Goal: Entertainment & Leisure: Consume media (video, audio)

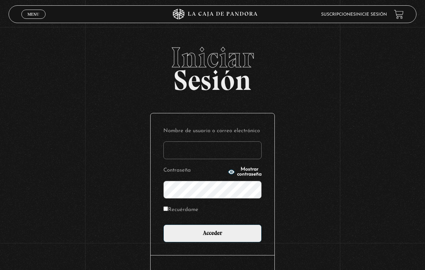
type input "day22_@hotmail.com"
click at [212, 235] on input "Acceder" at bounding box center [212, 234] width 98 height 18
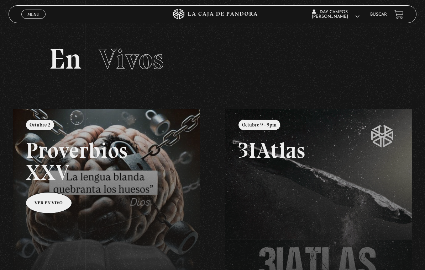
click at [36, 18] on span "Cerrar" at bounding box center [33, 20] width 17 height 5
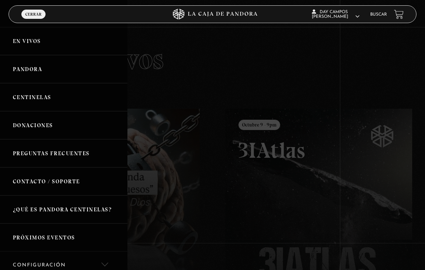
click at [24, 74] on link "Pandora" at bounding box center [63, 69] width 127 height 28
click at [26, 75] on link "Pandora" at bounding box center [63, 69] width 127 height 28
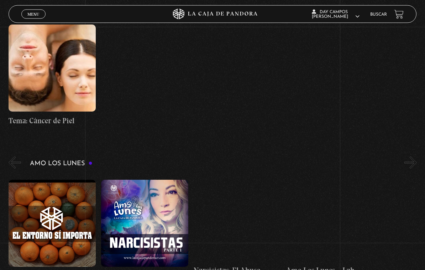
scroll to position [2611, 0]
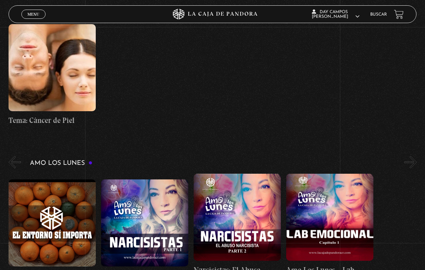
click at [322, 192] on figure at bounding box center [329, 217] width 87 height 87
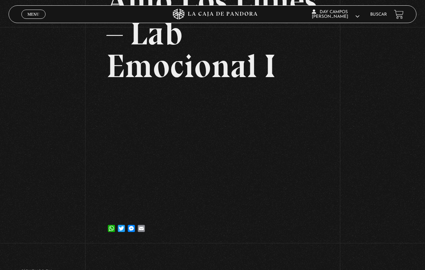
scroll to position [82, 0]
